Goal: Find specific page/section

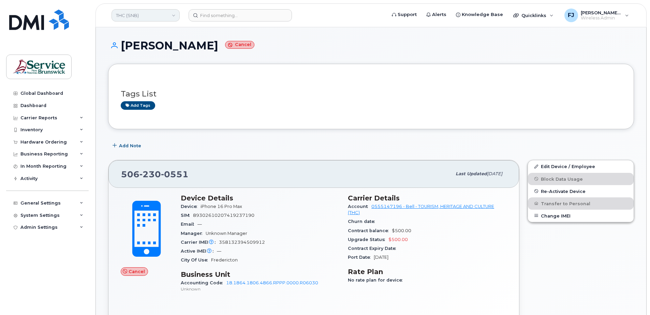
click at [167, 17] on link "THC (SNB)" at bounding box center [145, 15] width 68 height 12
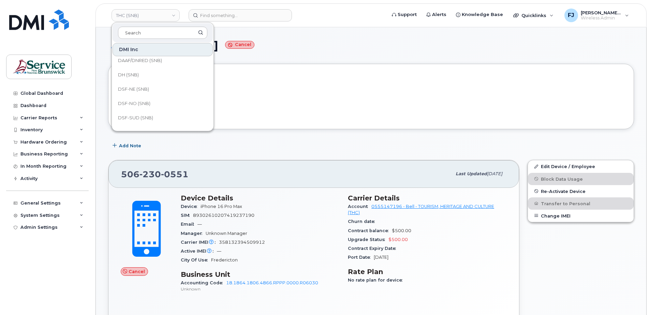
scroll to position [68, 0]
click at [139, 96] on span "DSF-NO (SNB)" at bounding box center [134, 96] width 32 height 7
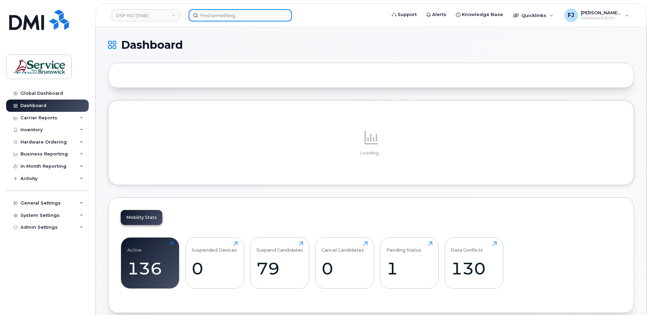
click at [221, 13] on input at bounding box center [239, 15] width 103 height 12
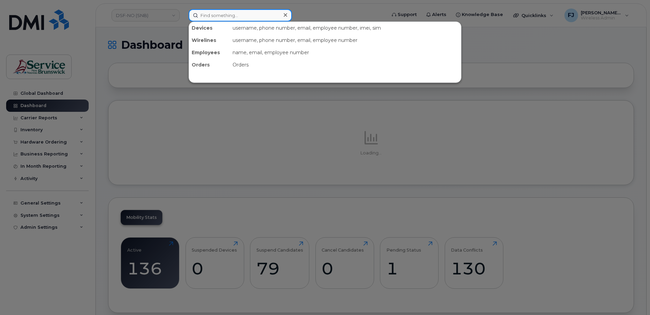
paste input "5067331760"
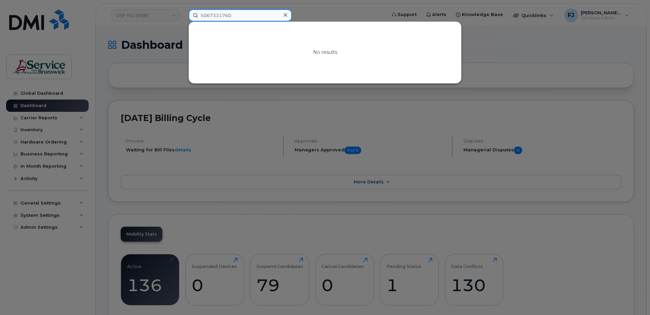
click at [258, 17] on input "5067331760" at bounding box center [239, 15] width 103 height 12
type input "5067331760"
click at [314, 12] on div at bounding box center [325, 157] width 650 height 315
